Goal: Information Seeking & Learning: Learn about a topic

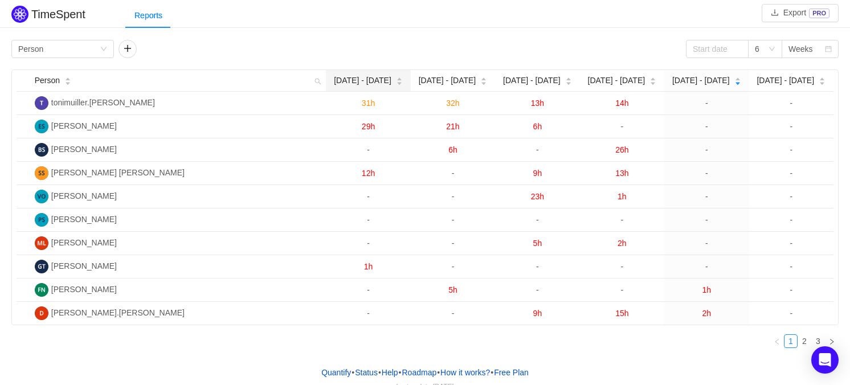
click at [396, 81] on icon "icon: caret-down" at bounding box center [399, 83] width 6 height 6
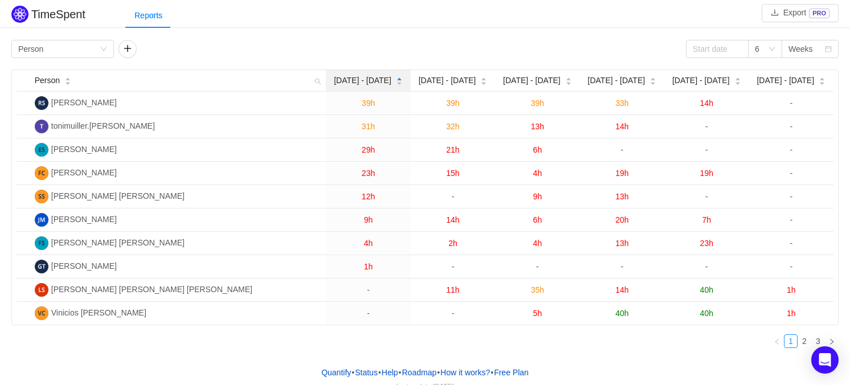
click at [396, 81] on icon "icon: caret-down" at bounding box center [399, 83] width 6 height 6
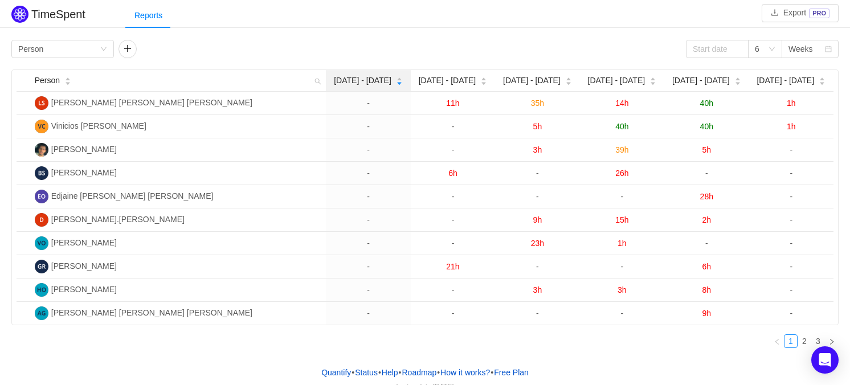
click at [396, 85] on icon "icon: caret-down" at bounding box center [399, 83] width 6 height 6
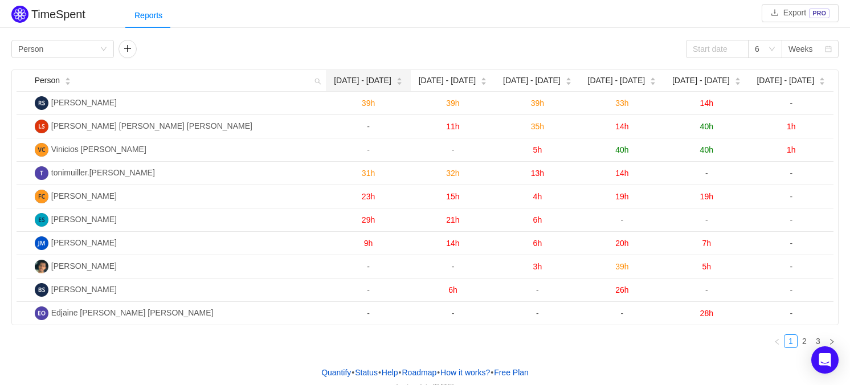
click at [396, 85] on icon "icon: caret-down" at bounding box center [399, 83] width 6 height 6
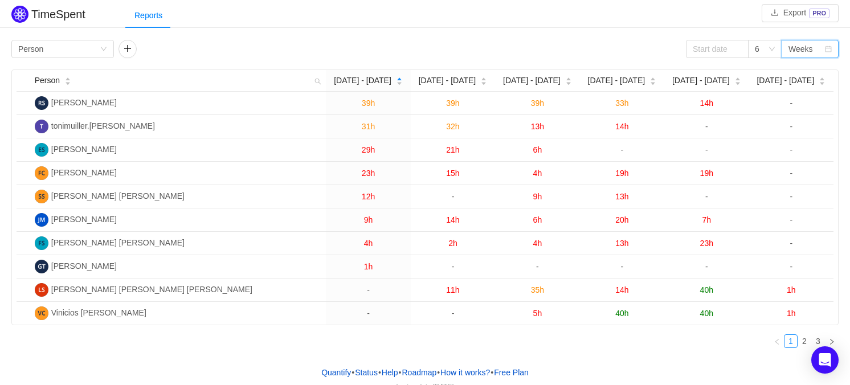
click at [810, 51] on div "Weeks" at bounding box center [800, 48] width 24 height 17
click at [807, 90] on li "Months" at bounding box center [809, 89] width 57 height 18
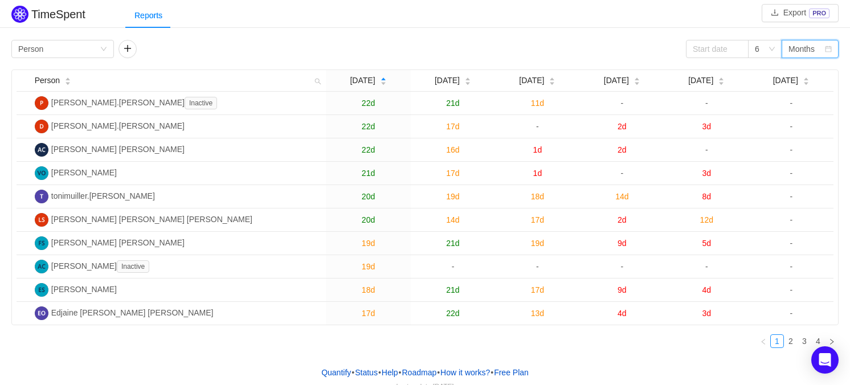
click at [816, 51] on div "Months" at bounding box center [806, 48] width 36 height 17
click at [816, 72] on li "Weeks" at bounding box center [809, 70] width 57 height 18
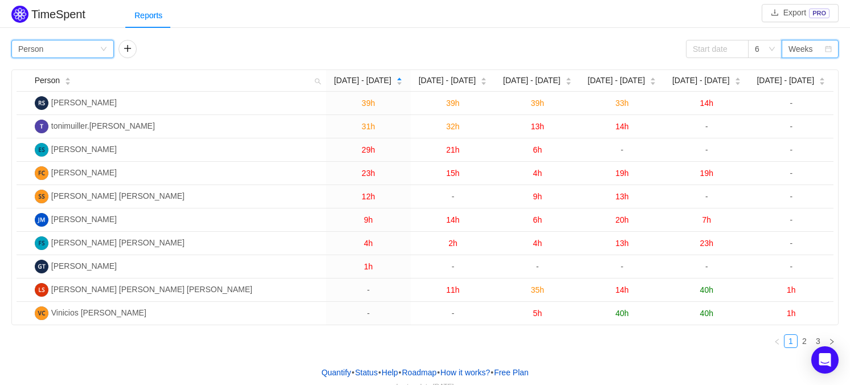
click at [74, 43] on div "Group by Person" at bounding box center [58, 48] width 81 height 17
click at [754, 44] on div "6" at bounding box center [756, 48] width 5 height 17
click at [754, 67] on li "3" at bounding box center [764, 70] width 34 height 18
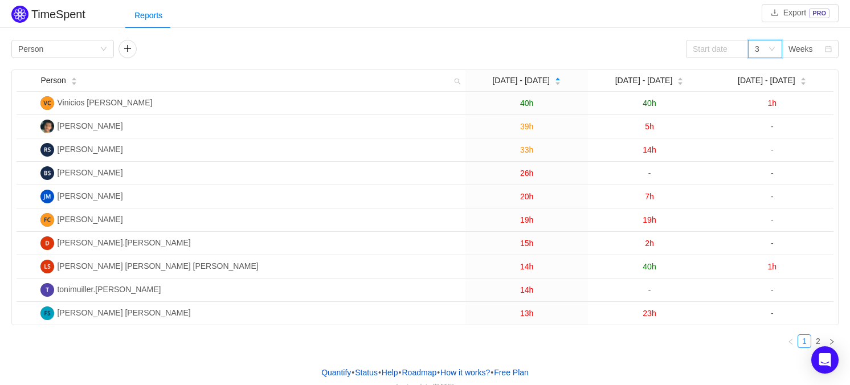
click at [763, 49] on div "3" at bounding box center [760, 48] width 13 height 17
click at [724, 48] on input at bounding box center [717, 49] width 63 height 18
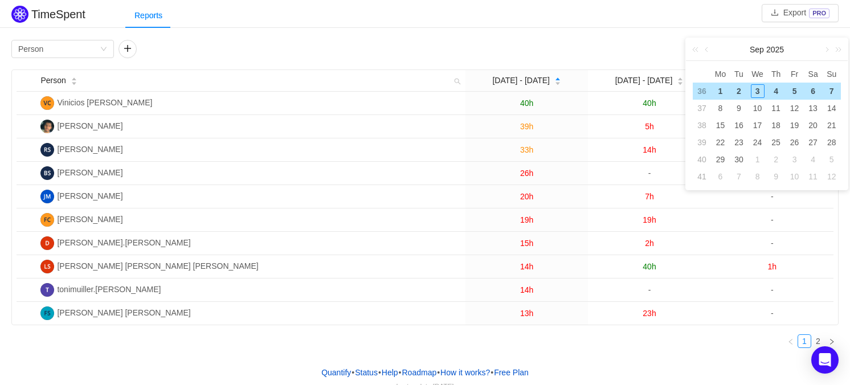
click at [693, 34] on div "TimeSpent Export PRO Reports Group by Person 3 Weeks Person Aug [DATE] - [DATE]…" at bounding box center [425, 180] width 850 height 354
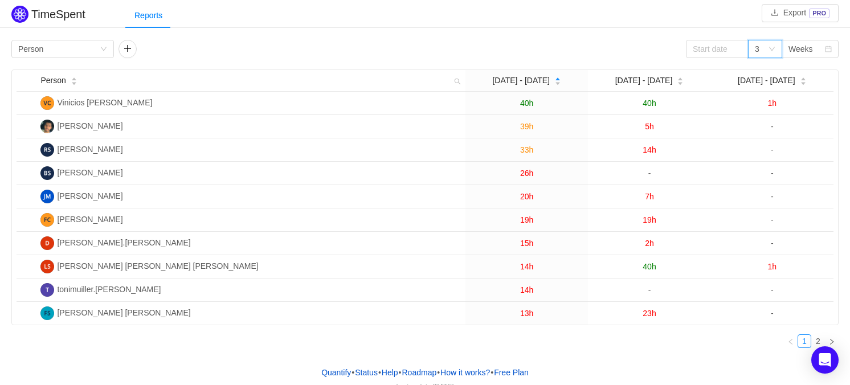
click at [767, 52] on div "3" at bounding box center [760, 48] width 13 height 17
click at [521, 87] on div "[DATE] - [DATE]" at bounding box center [526, 81] width 69 height 12
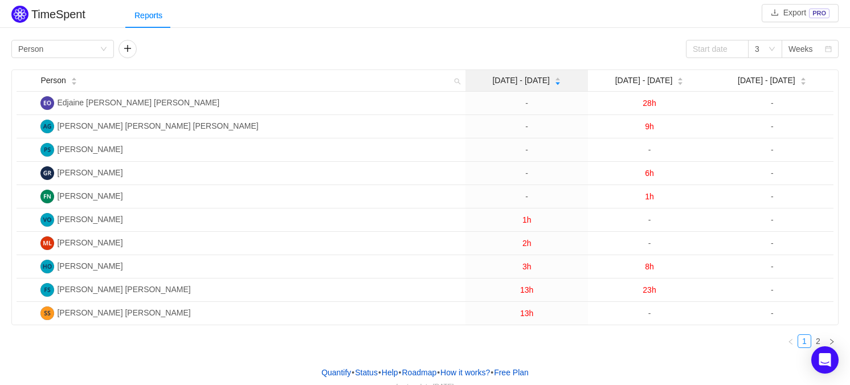
click at [524, 85] on span "[DATE] - [DATE]" at bounding box center [521, 81] width 58 height 12
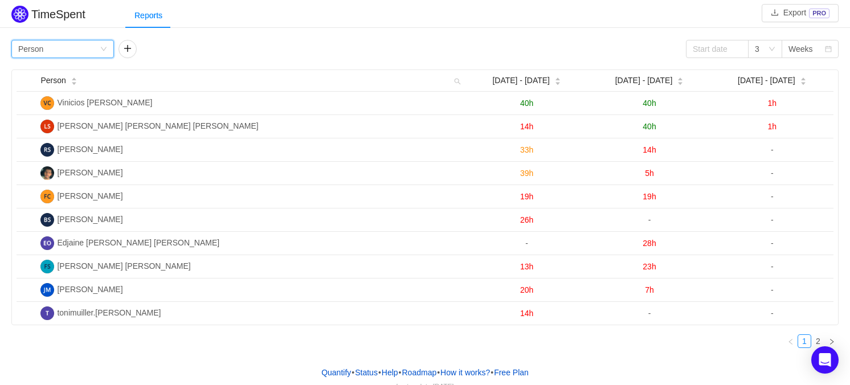
click at [93, 48] on div "Group by Person" at bounding box center [58, 48] width 81 height 17
click at [197, 65] on div "Group by Person 3 Weeks Person Aug [DATE] - [DATE] - 31 [DATE] - [DATE] [PERSON…" at bounding box center [424, 198] width 827 height 317
click at [91, 41] on div "Group by Person" at bounding box center [58, 48] width 81 height 17
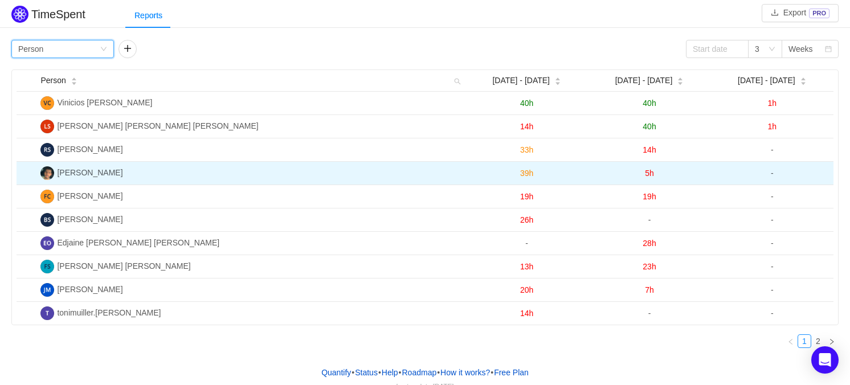
click at [510, 180] on td "39h" at bounding box center [526, 173] width 122 height 23
click at [104, 168] on span "[PERSON_NAME]" at bounding box center [89, 172] width 65 height 9
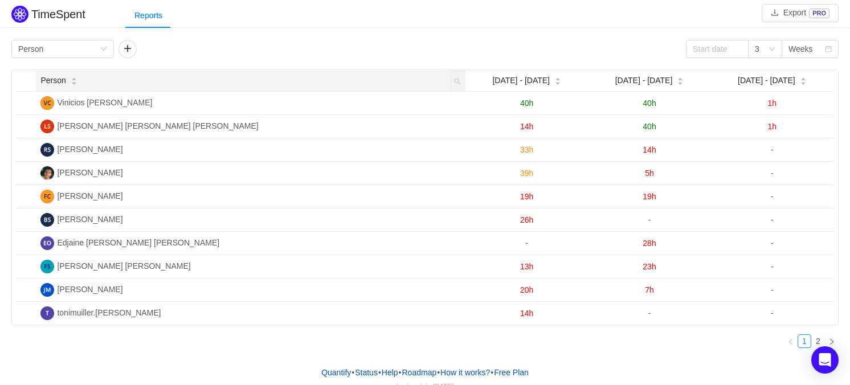
click at [73, 79] on icon "icon: caret-up" at bounding box center [74, 79] width 5 height 3
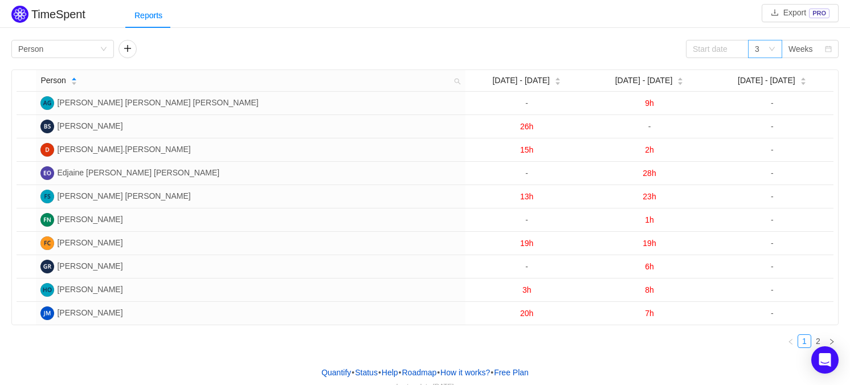
click at [757, 44] on div "3" at bounding box center [756, 48] width 5 height 17
click at [826, 43] on div "Weeks" at bounding box center [809, 49] width 57 height 18
click at [814, 84] on li "Months" at bounding box center [809, 89] width 57 height 18
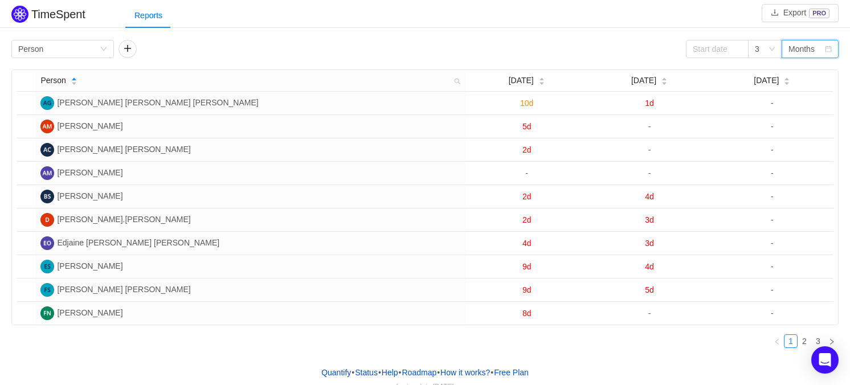
click at [825, 50] on icon "icon: calendar" at bounding box center [828, 49] width 6 height 6
click at [820, 73] on li "Weeks" at bounding box center [809, 70] width 57 height 18
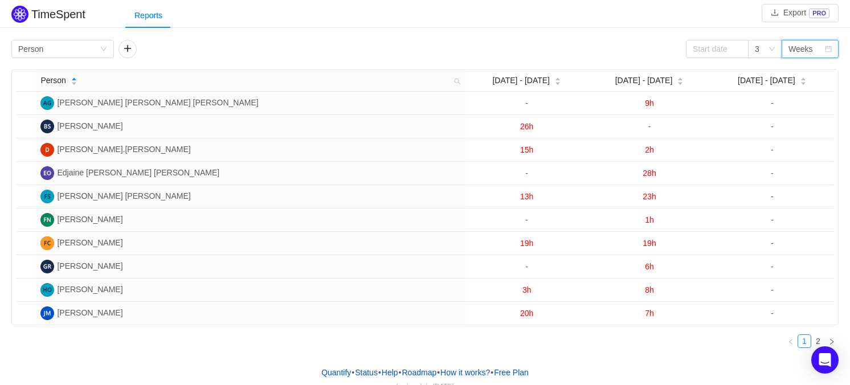
click at [24, 18] on img at bounding box center [19, 14] width 17 height 17
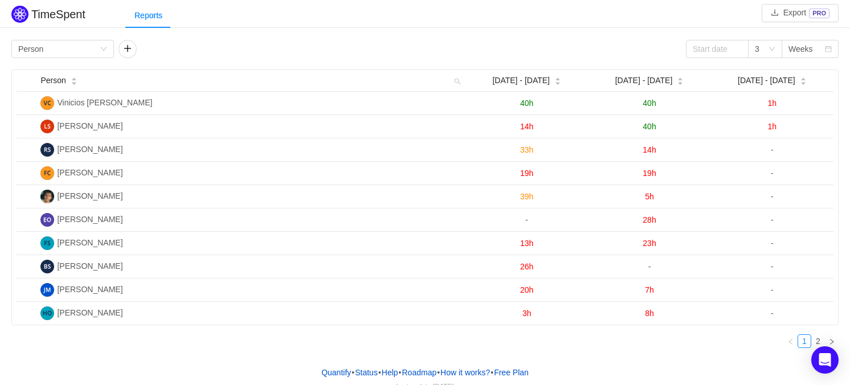
click at [218, 40] on div "Group by Person 3 Weeks" at bounding box center [424, 49] width 827 height 18
click at [65, 47] on div "Group by Person" at bounding box center [58, 48] width 81 height 17
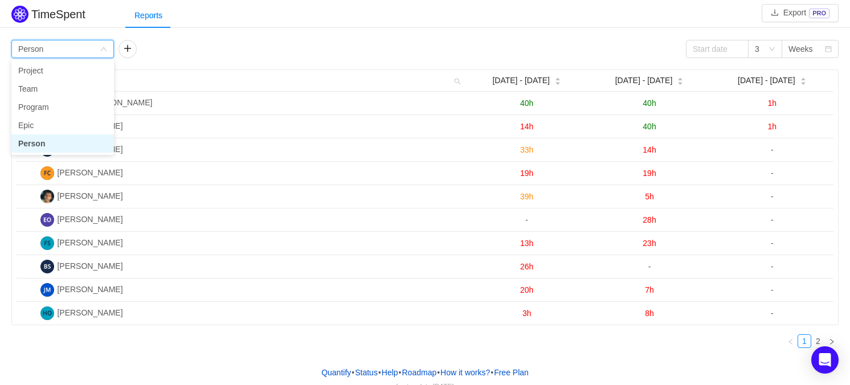
click at [196, 47] on div "Group by Person 3 Weeks" at bounding box center [424, 49] width 827 height 18
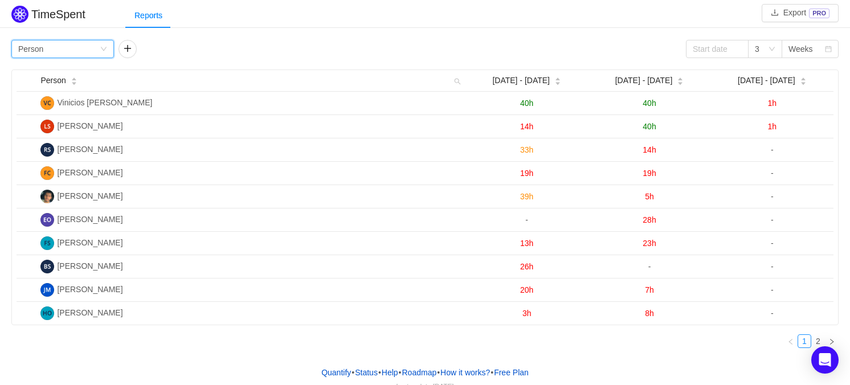
click at [82, 57] on div "Group by Person" at bounding box center [58, 48] width 81 height 17
click at [428, 30] on div "TimeSpent Export PRO Reports Group by Person 3 Weeks Person Aug 18 - 24 Aug 25 …" at bounding box center [425, 180] width 850 height 354
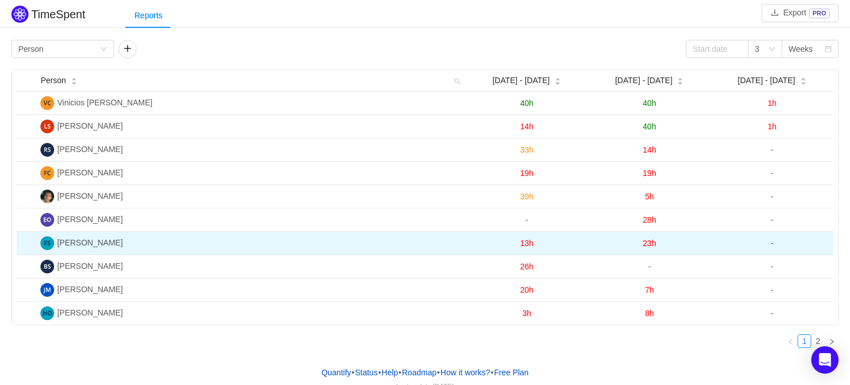
scroll to position [17, 0]
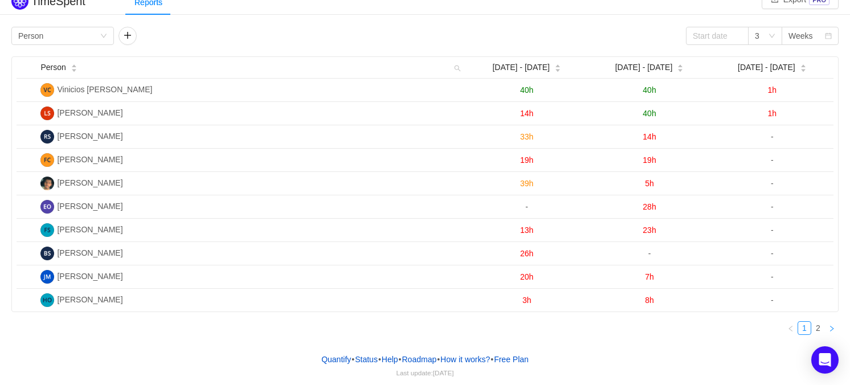
click at [830, 327] on icon "icon: right" at bounding box center [831, 328] width 7 height 7
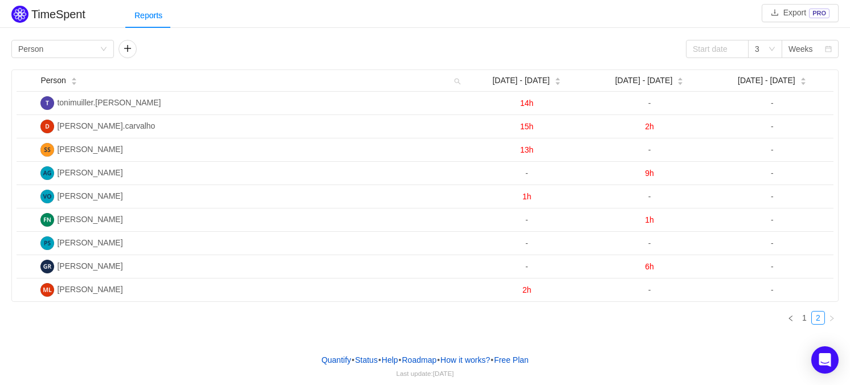
scroll to position [0, 0]
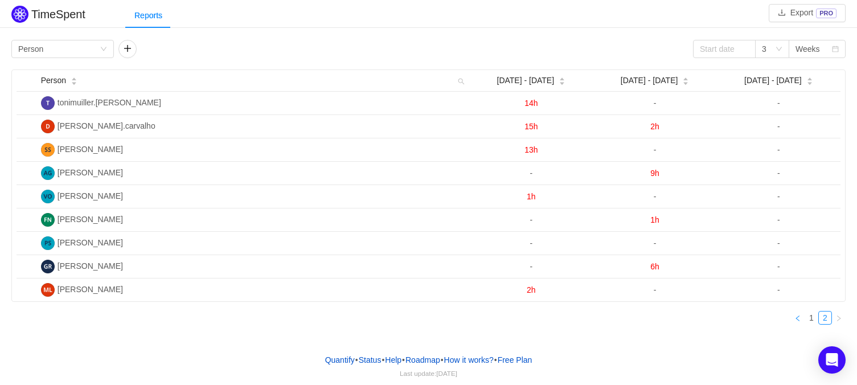
click at [793, 317] on link at bounding box center [798, 318] width 14 height 14
